Goal: Find specific page/section

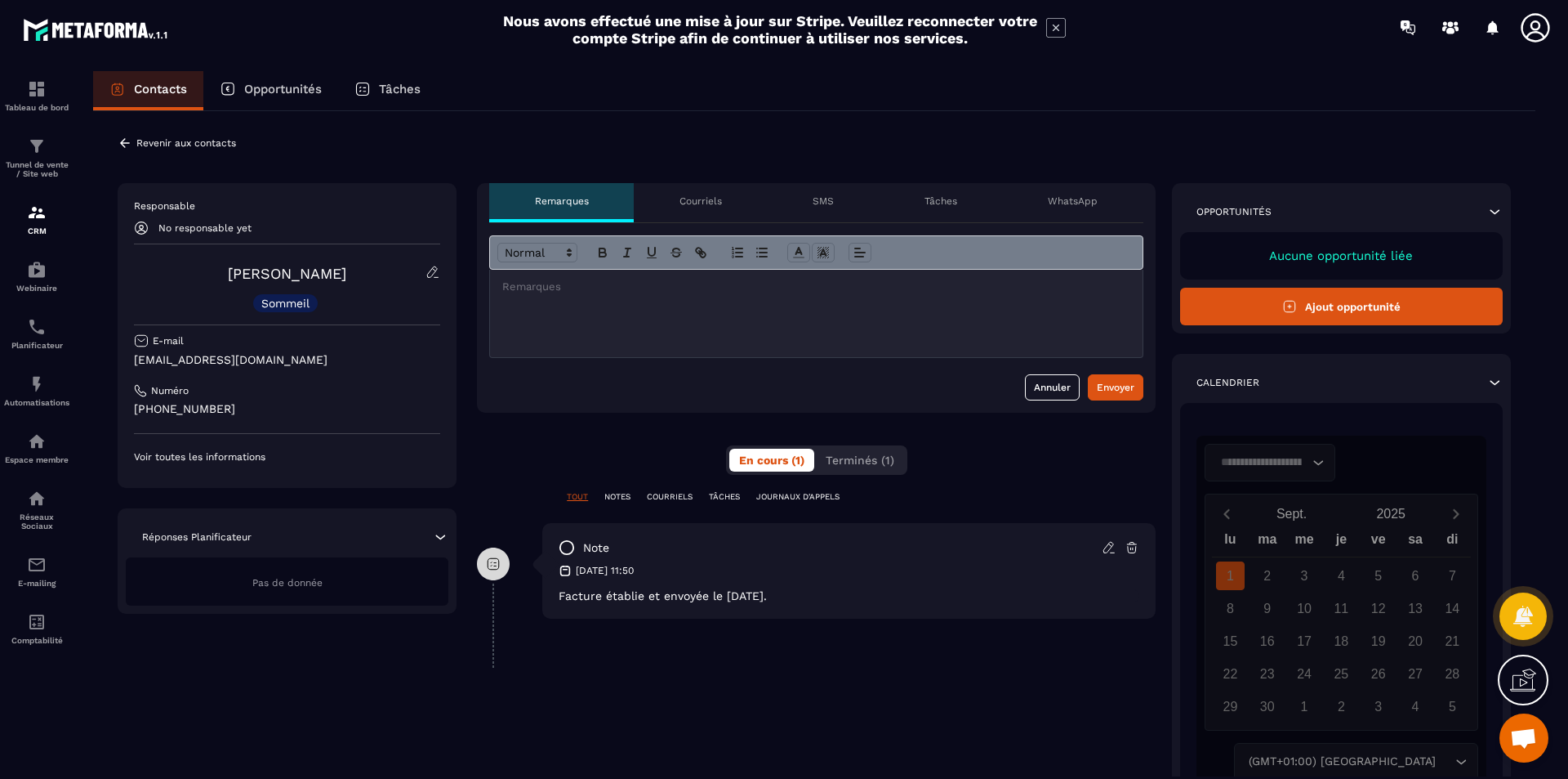
click at [148, 139] on p "Revenir aux contacts" at bounding box center [186, 143] width 100 height 11
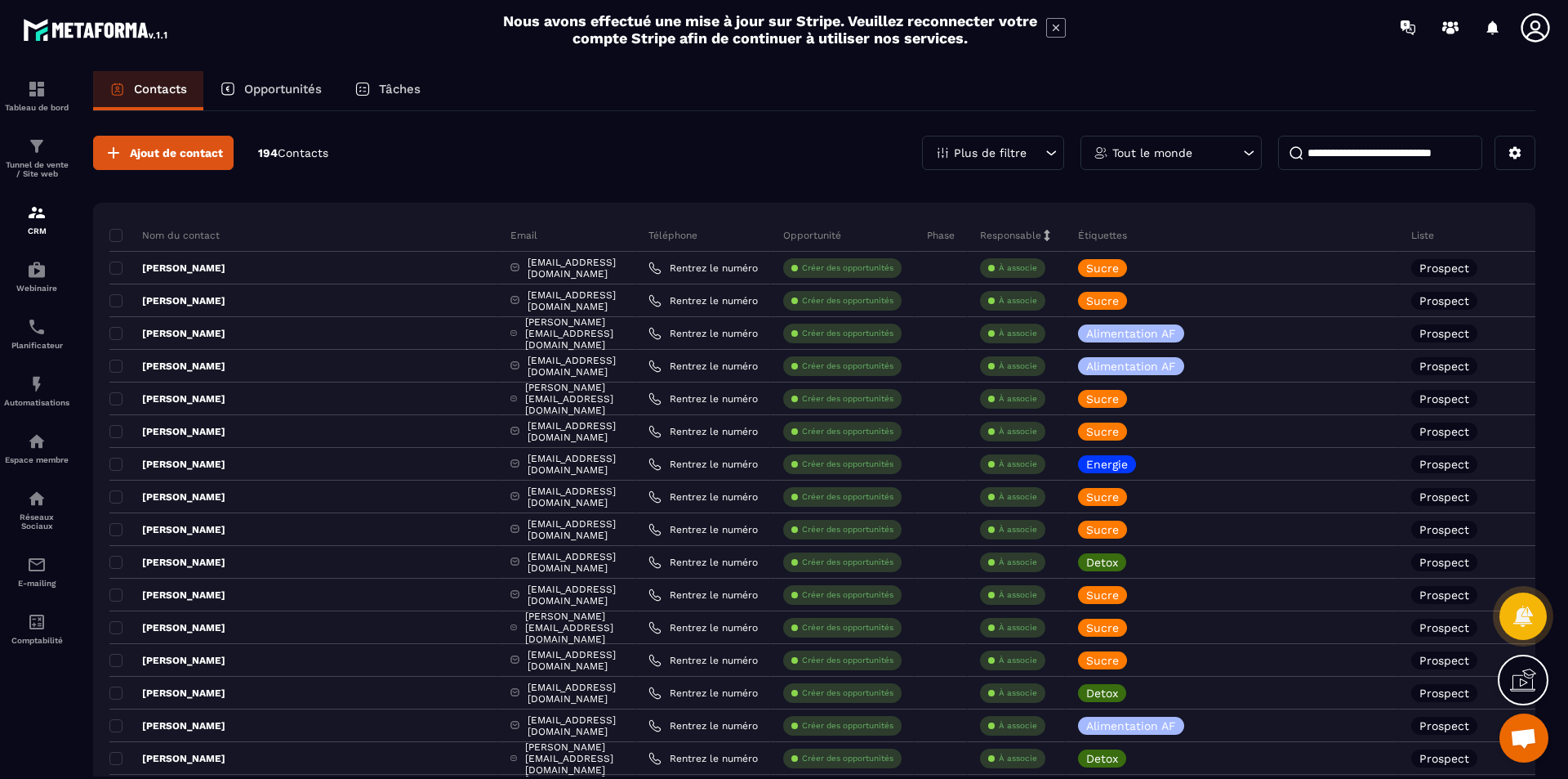
click at [1004, 155] on p "Plus de filtre" at bounding box center [990, 153] width 73 height 11
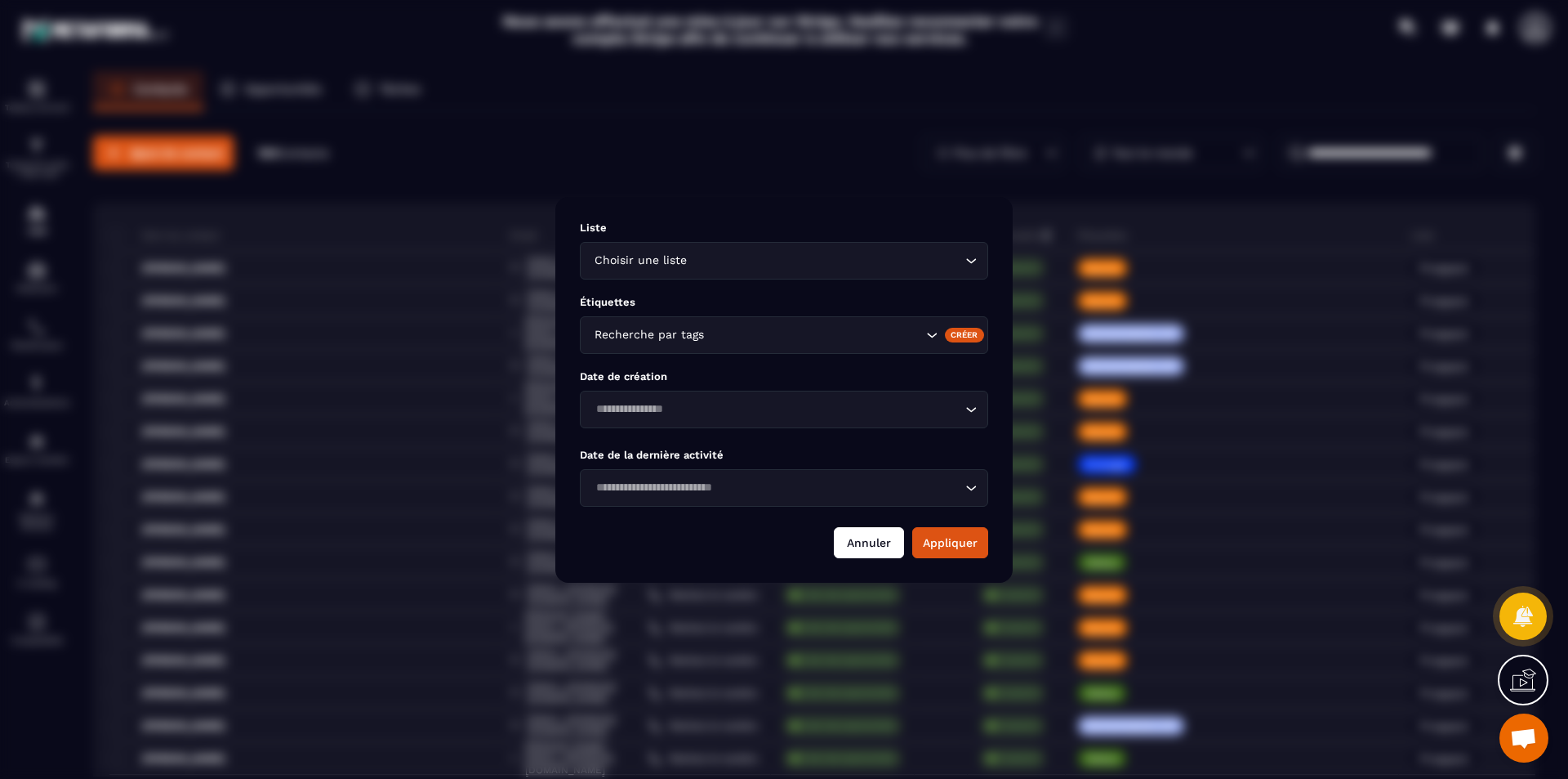
click at [860, 545] on button "Annuler" at bounding box center [869, 543] width 70 height 31
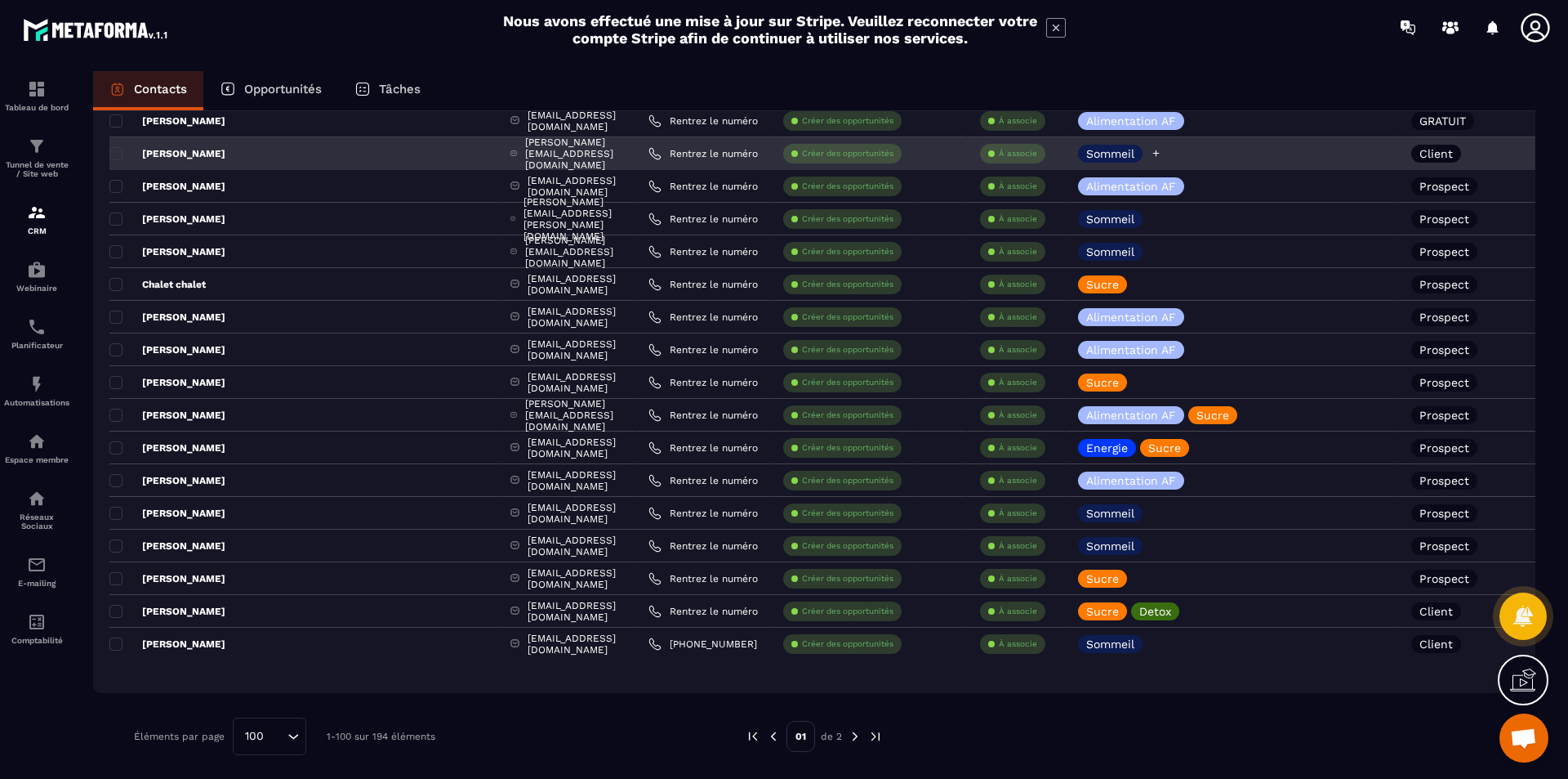
scroll to position [2863, 0]
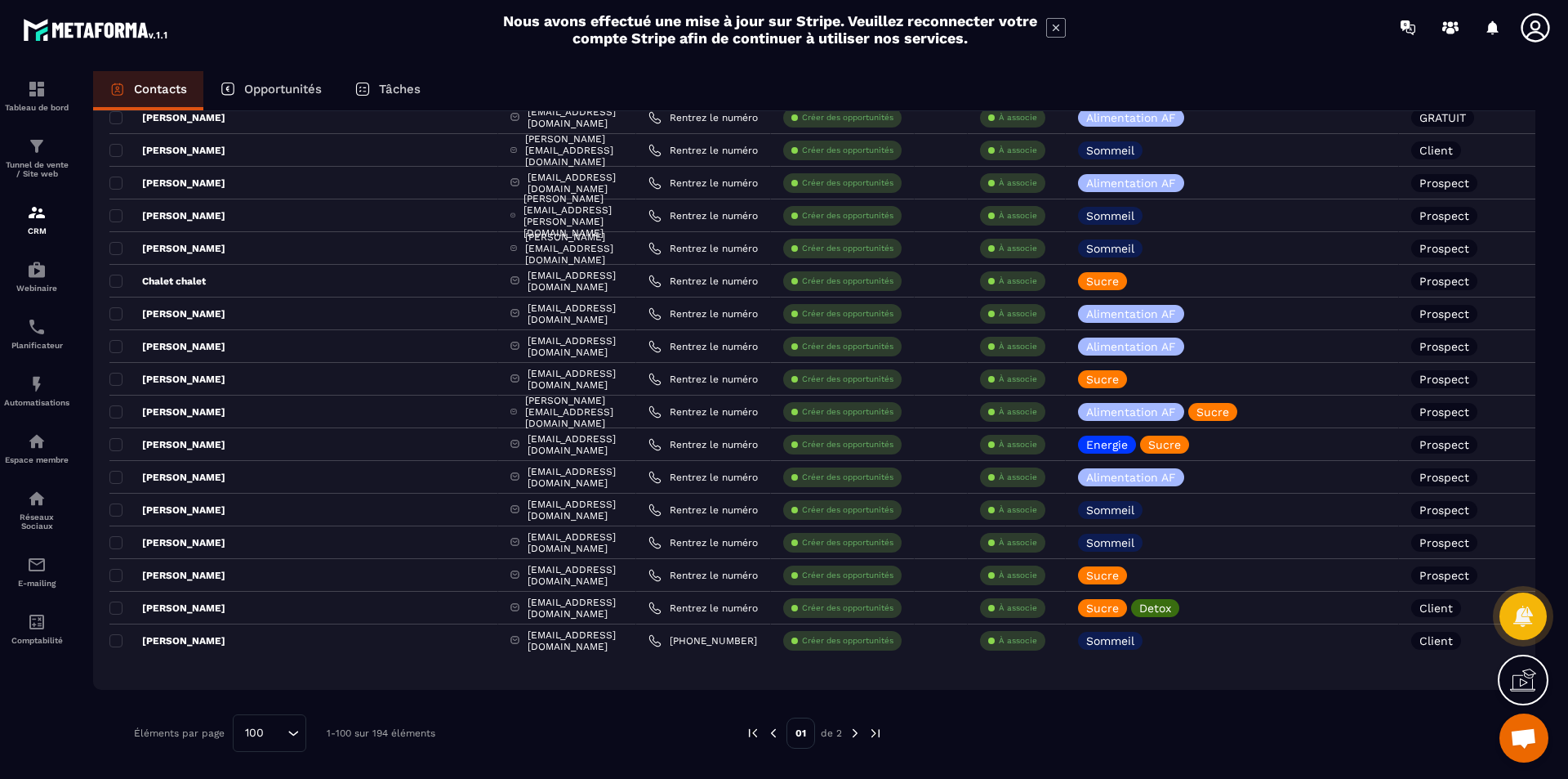
click at [856, 736] on img at bounding box center [856, 733] width 15 height 15
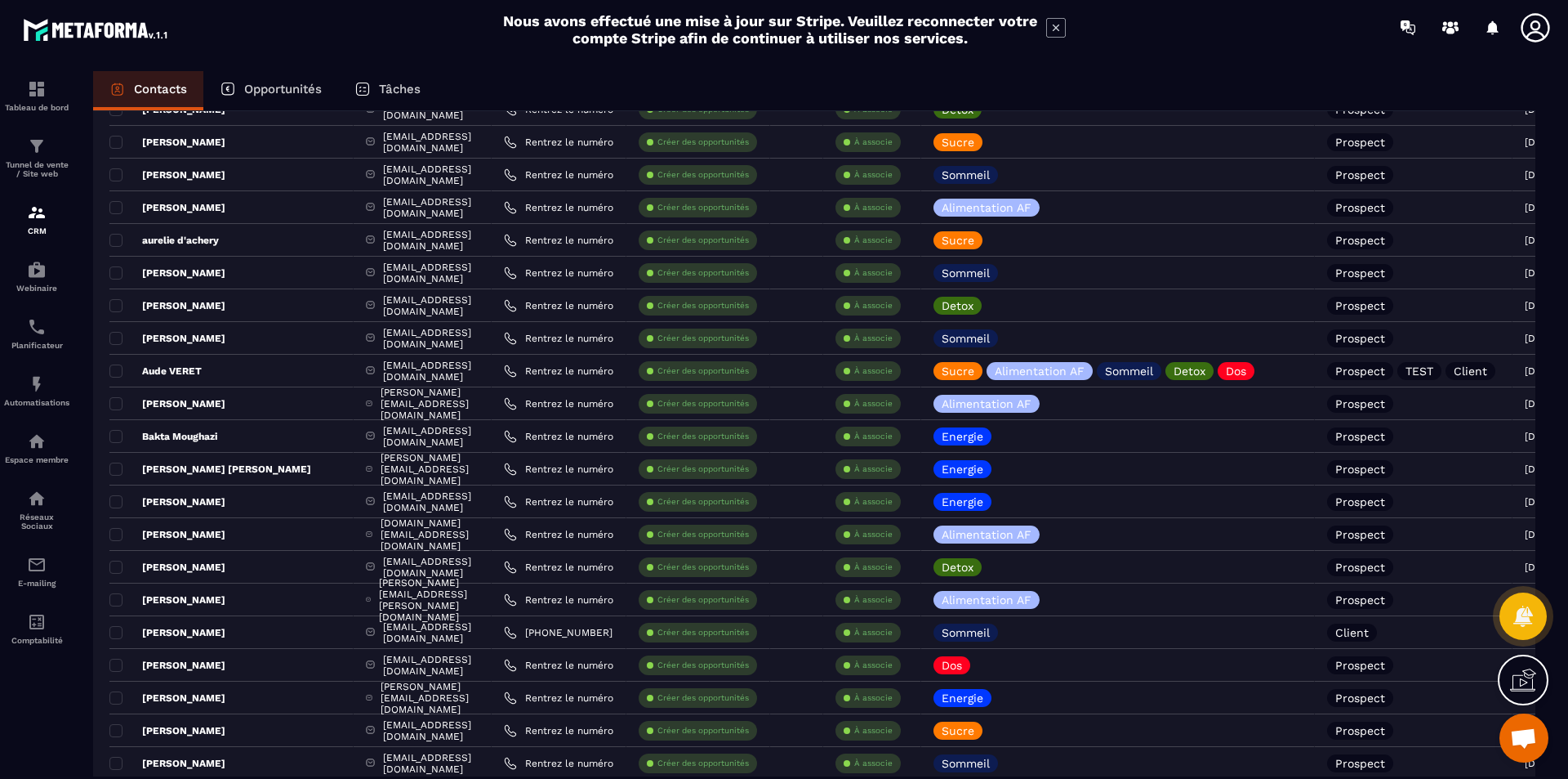
scroll to position [2206, 0]
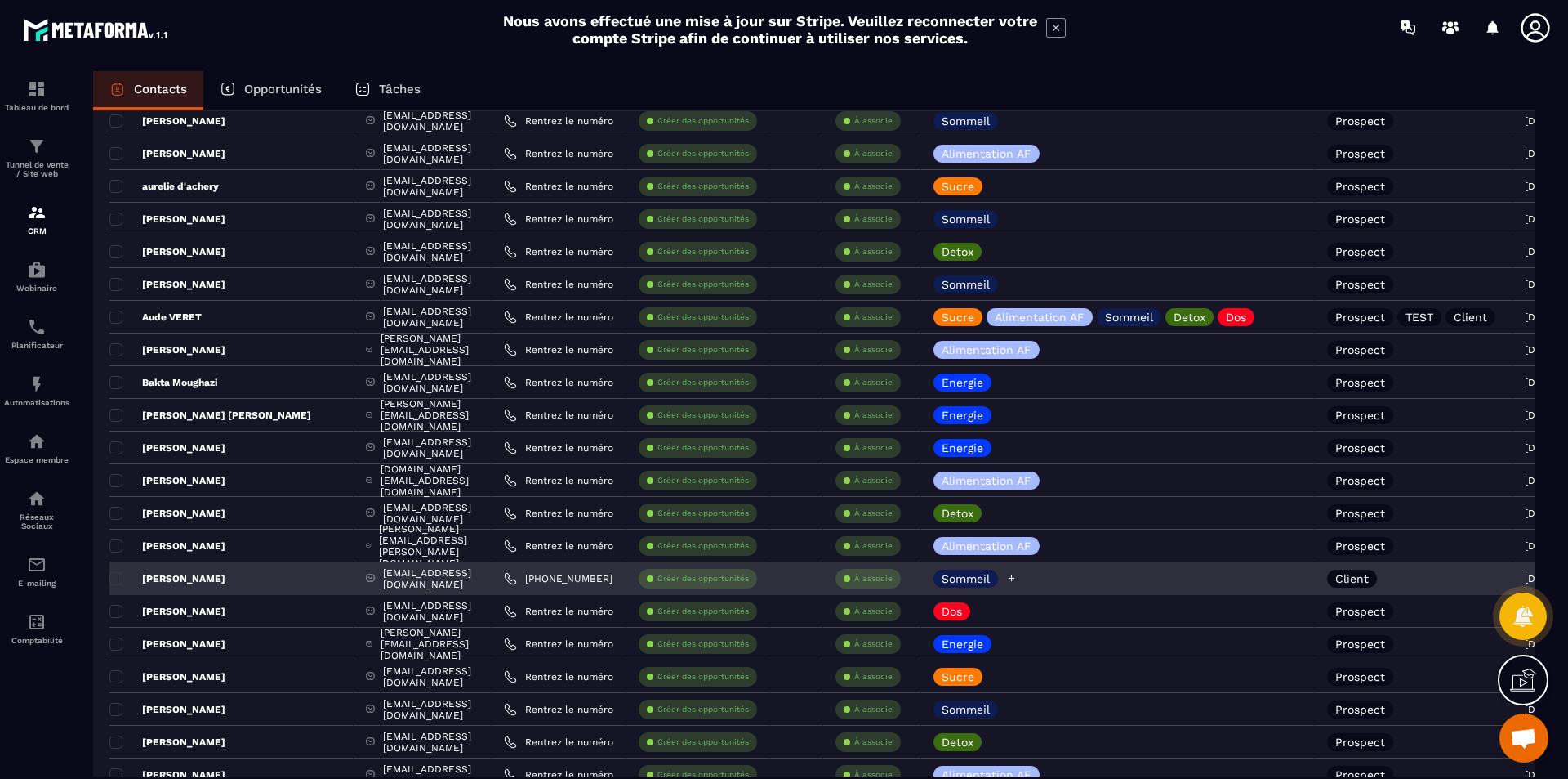
click at [1255, 579] on div "Sommeil" at bounding box center [1117, 579] width 393 height 33
click at [153, 575] on p "[PERSON_NAME]" at bounding box center [168, 579] width 116 height 13
